Goal: Navigation & Orientation: Find specific page/section

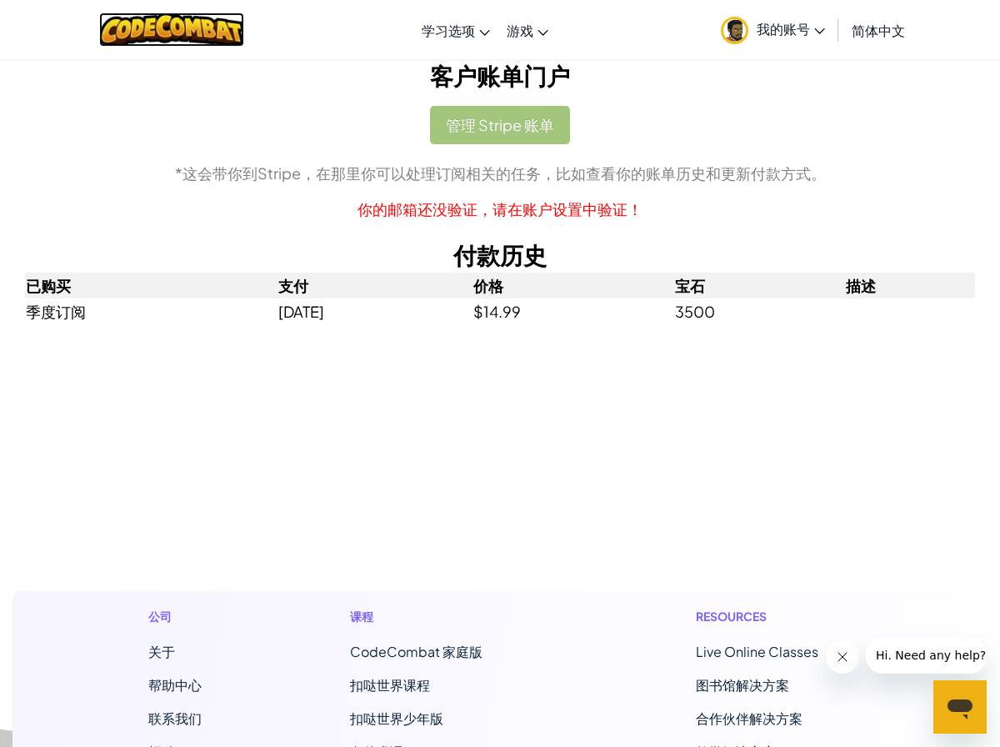
click at [197, 33] on img at bounding box center [172, 29] width 146 height 34
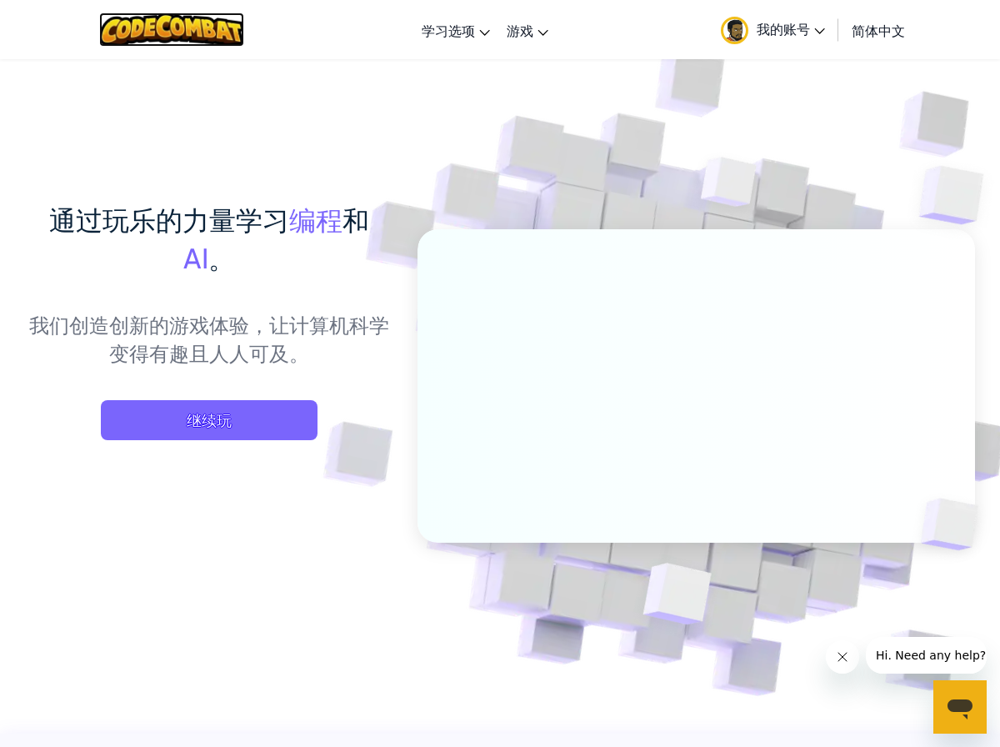
click at [207, 24] on img at bounding box center [172, 29] width 146 height 34
click at [853, 30] on span "简体中文" at bounding box center [878, 30] width 53 height 17
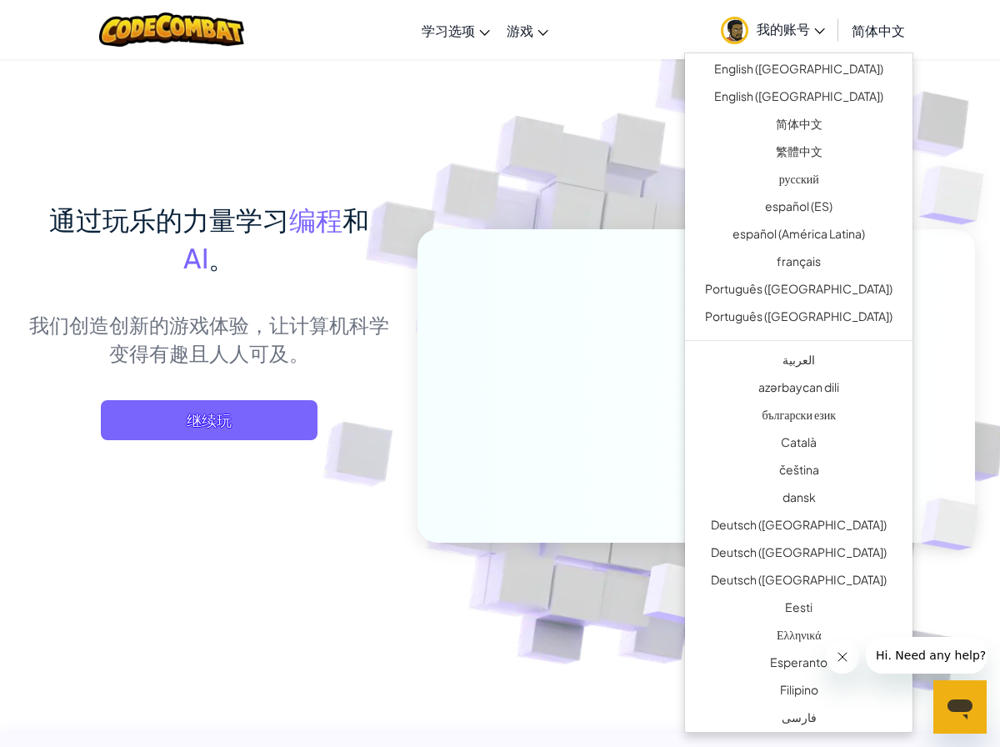
click at [639, 93] on img at bounding box center [685, 367] width 926 height 926
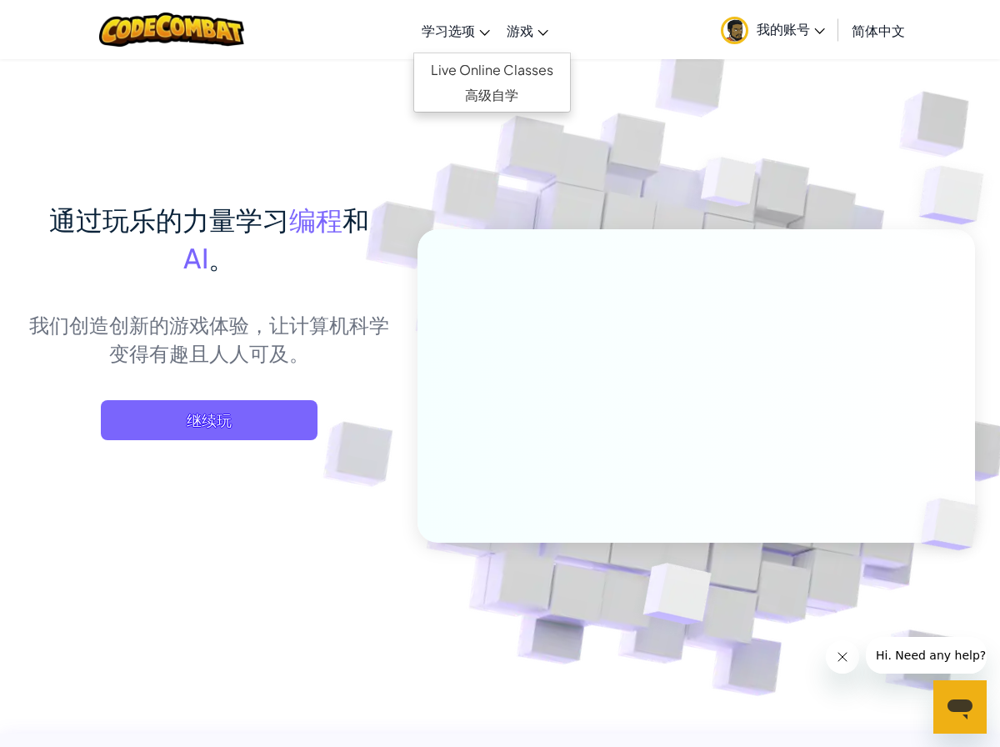
click at [458, 23] on span "学习选项" at bounding box center [448, 30] width 53 height 17
click at [322, 73] on div "通过玩乐的力量学习 编程 和 AI 。 我们创造创新的游戏体验，让计算机科学变得有趣且人人可及。 继续玩" at bounding box center [500, 362] width 950 height 608
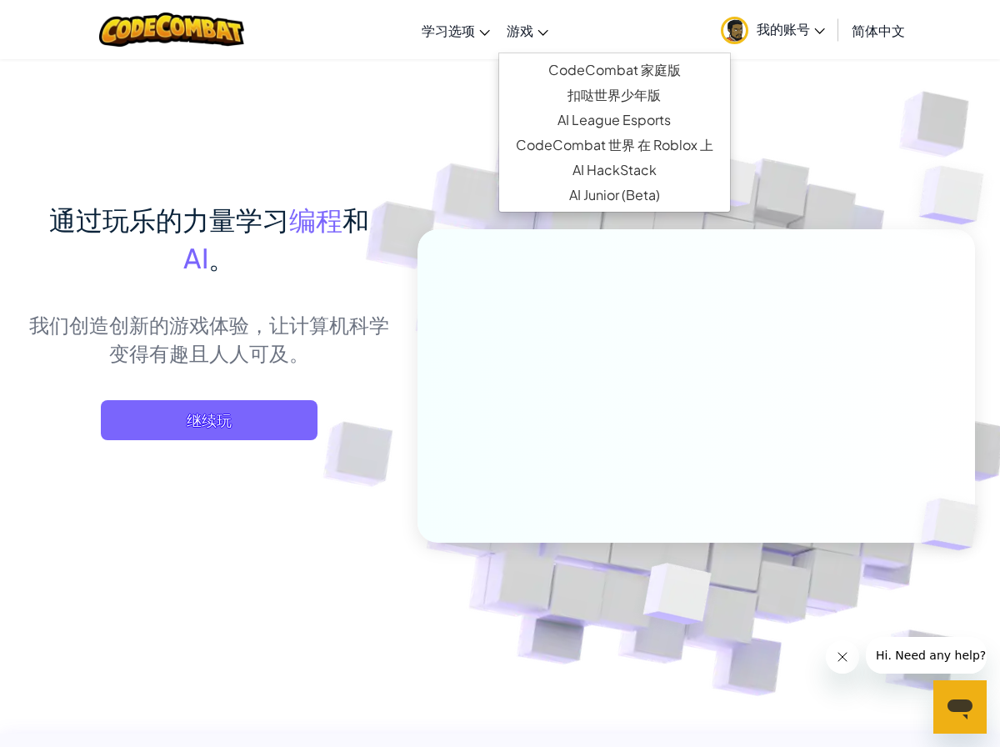
click at [518, 32] on span "游戏" at bounding box center [520, 30] width 27 height 17
click at [343, 92] on div "通过玩乐的力量学习 编程 和 AI 。 我们创造创新的游戏体验，让计算机科学变得有趣且人人可及。 继续玩" at bounding box center [500, 362] width 950 height 608
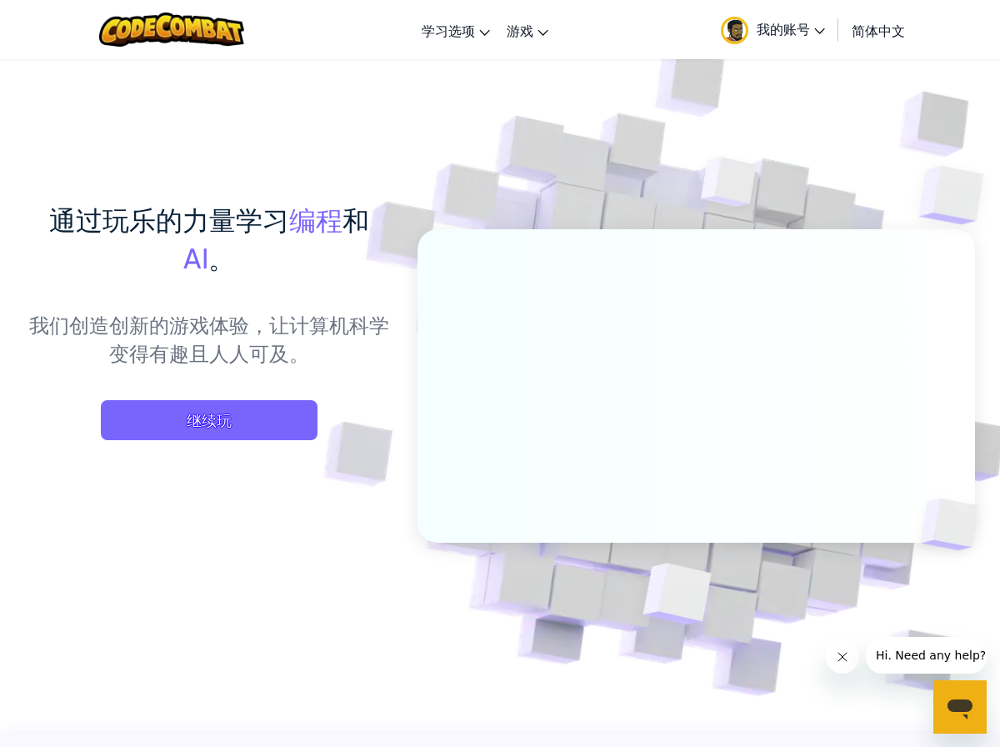
click at [207, 52] on div at bounding box center [172, 29] width 171 height 59
click at [209, 37] on img at bounding box center [172, 29] width 146 height 34
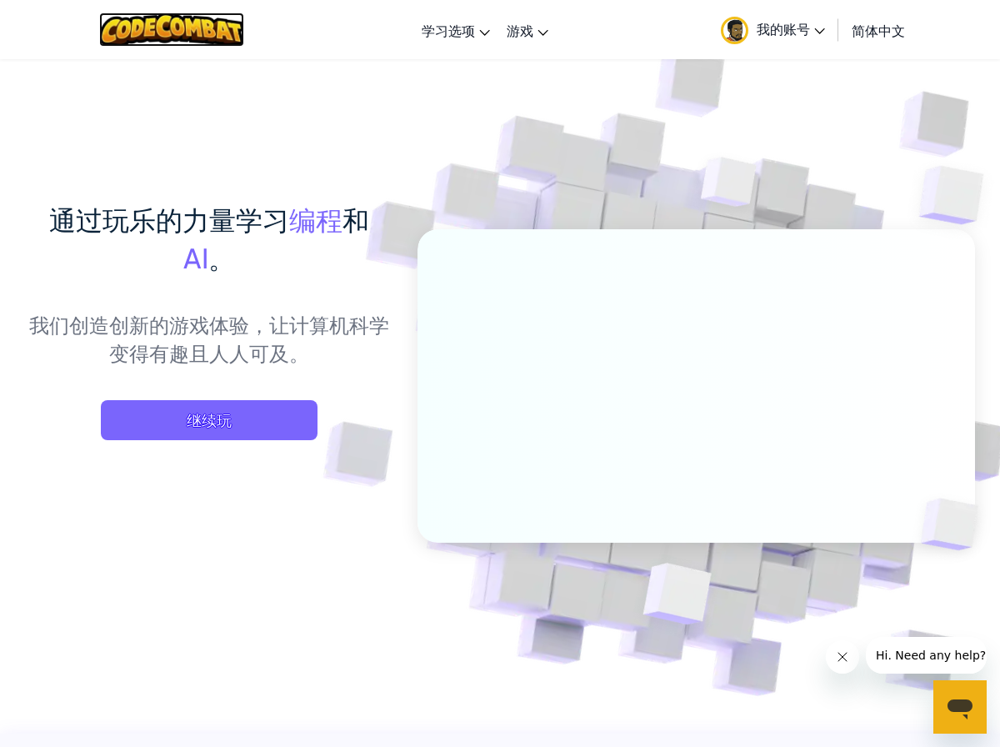
click at [209, 37] on img at bounding box center [172, 29] width 146 height 34
